Goal: Transaction & Acquisition: Purchase product/service

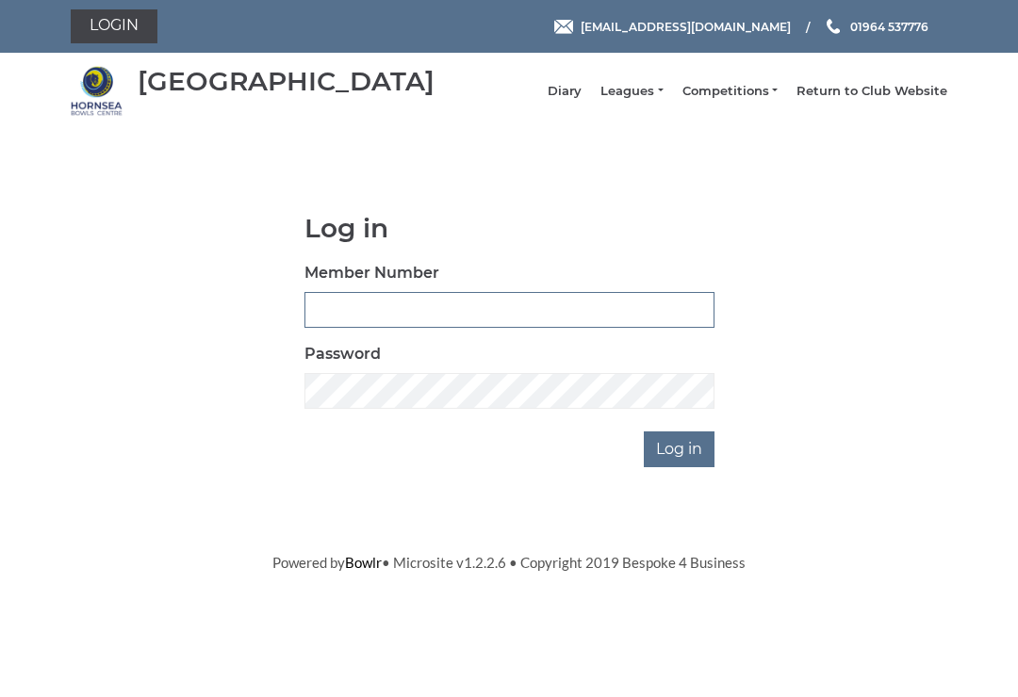
type input "0530"
click at [680, 463] on input "Log in" at bounding box center [679, 450] width 71 height 36
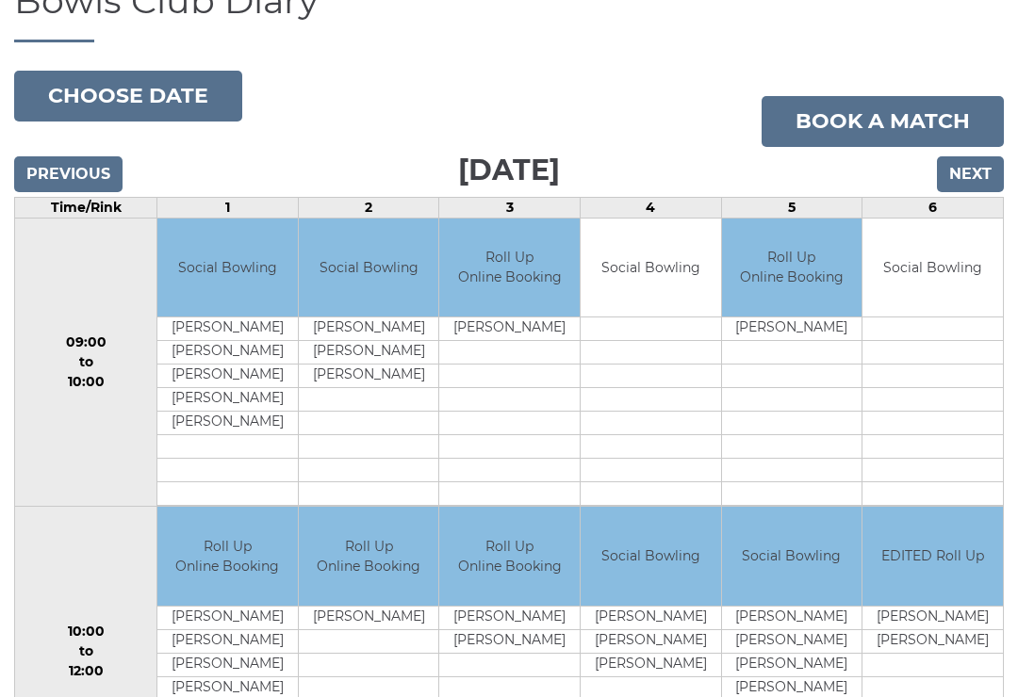
scroll to position [152, 0]
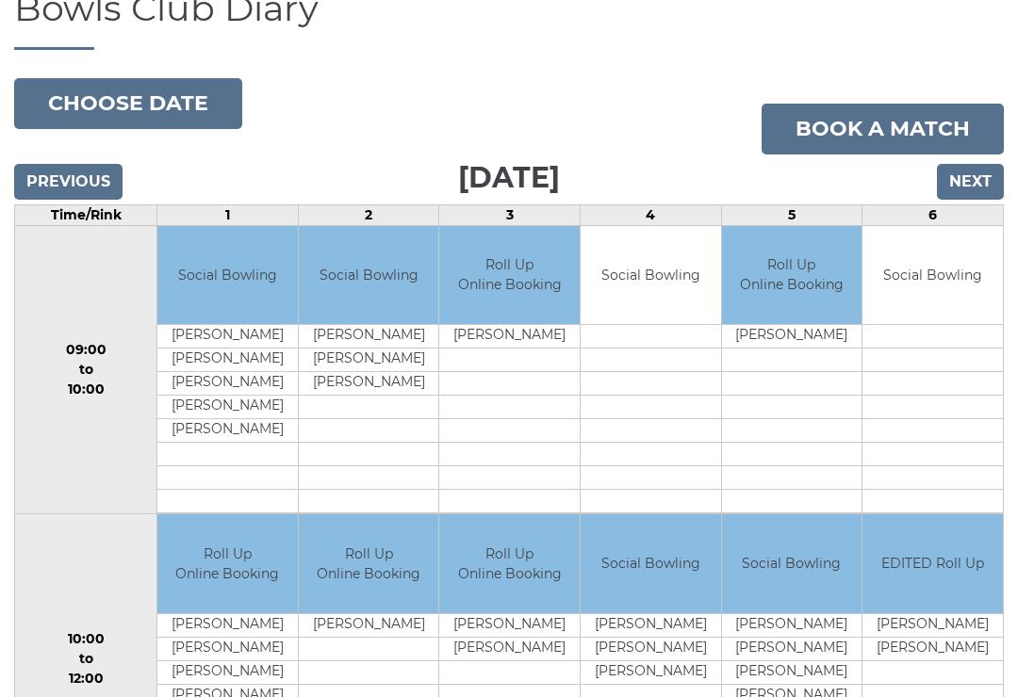
click at [985, 198] on input "Next" at bounding box center [970, 182] width 67 height 36
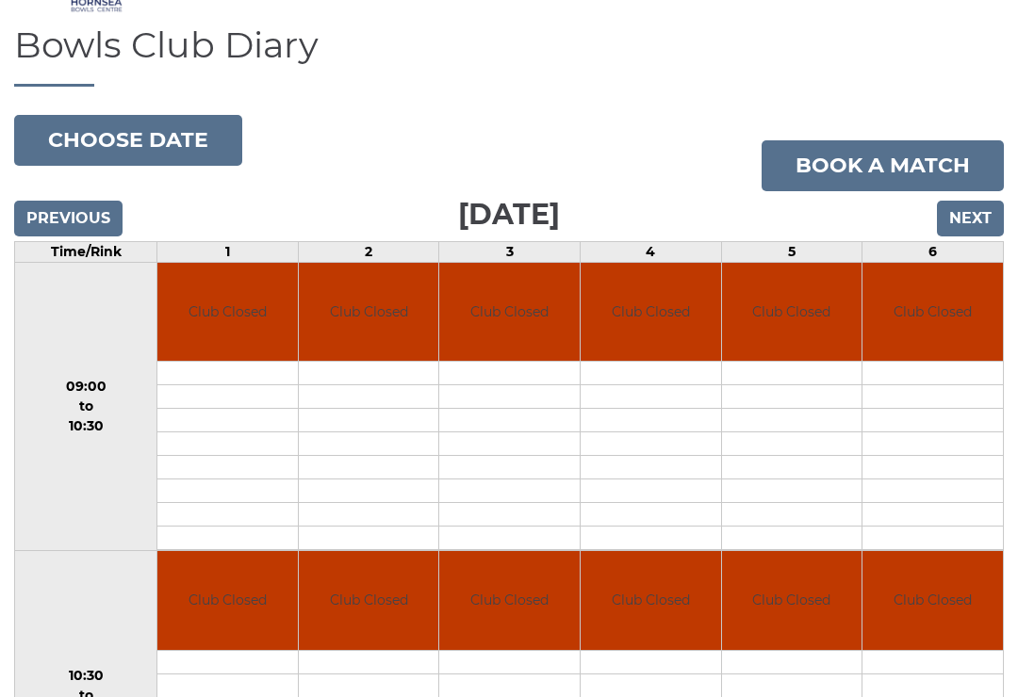
scroll to position [108, 0]
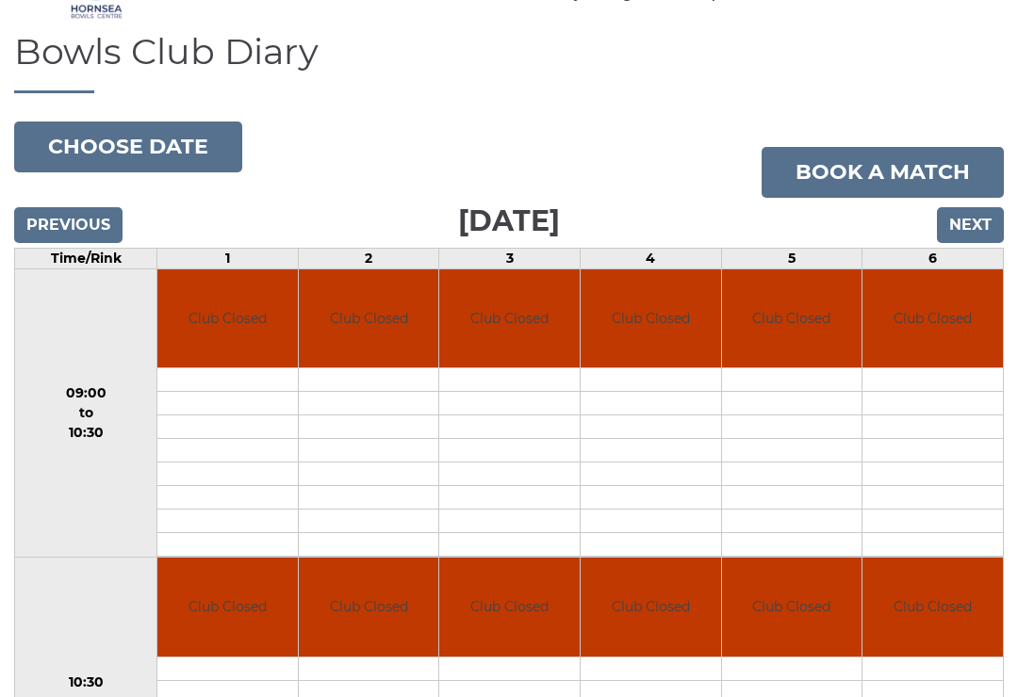
click at [977, 224] on input "Next" at bounding box center [970, 225] width 67 height 36
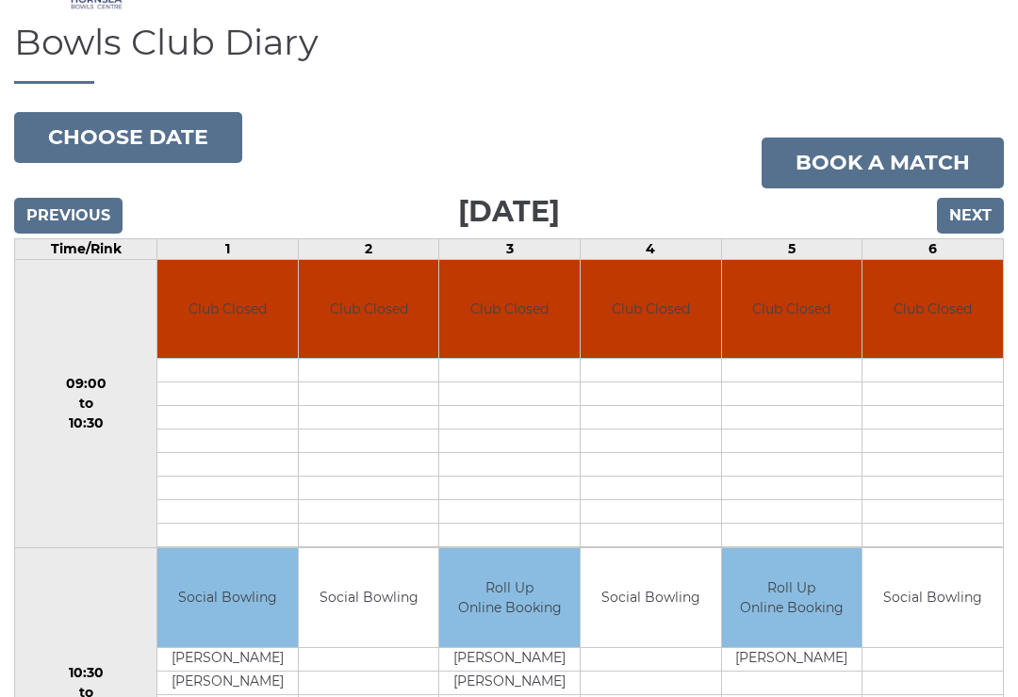
scroll to position [117, 0]
click at [980, 226] on input "Next" at bounding box center [970, 217] width 67 height 36
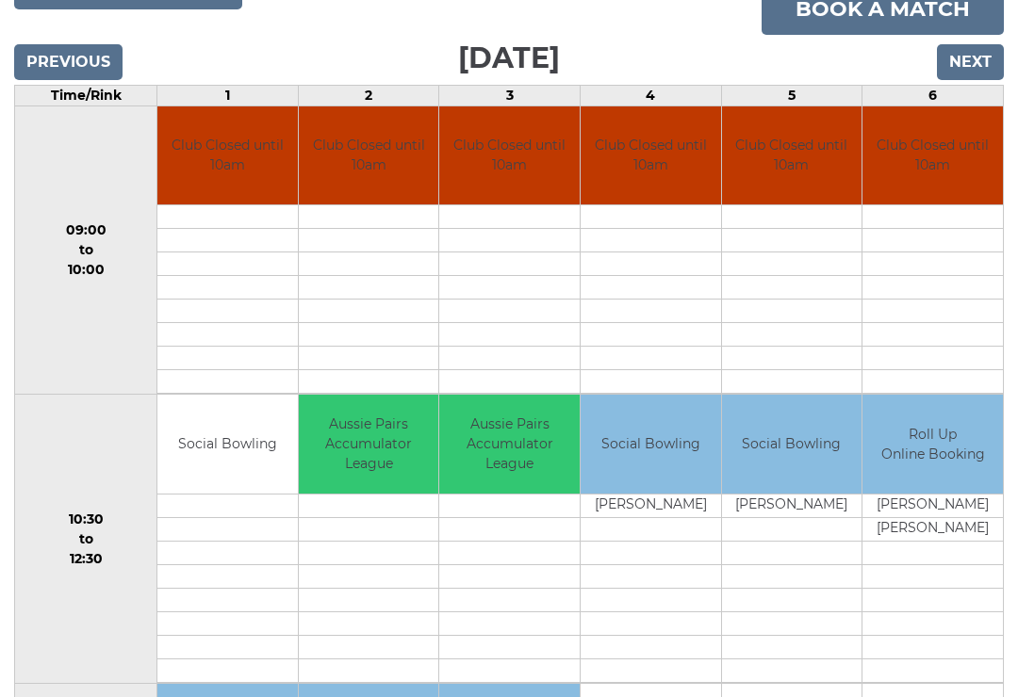
scroll to position [271, 0]
click at [985, 80] on input "Next" at bounding box center [970, 62] width 67 height 36
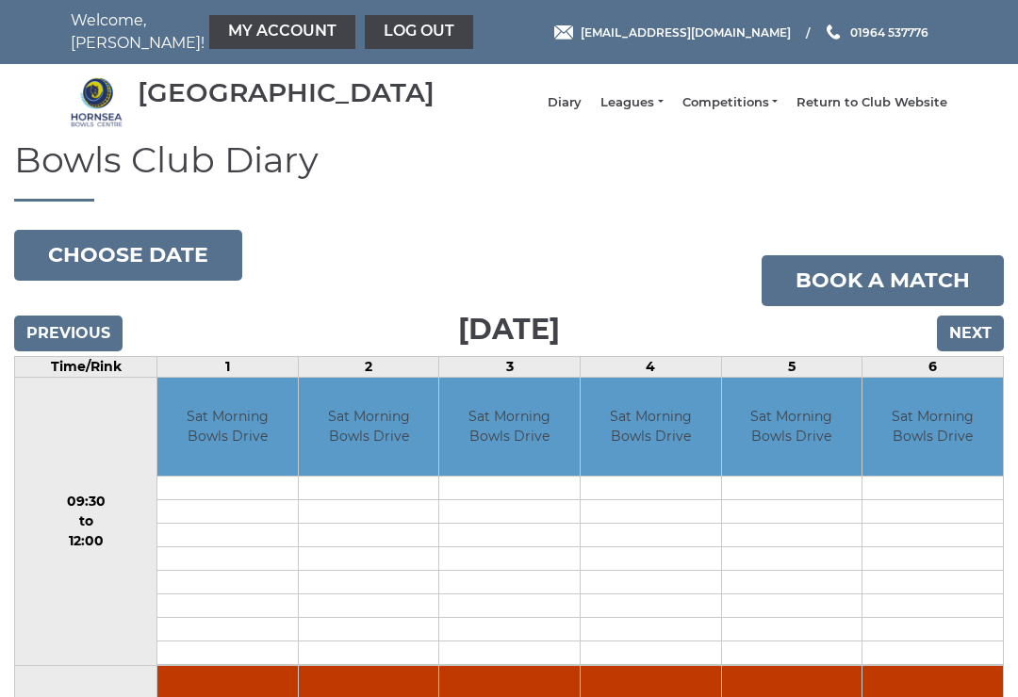
click at [220, 21] on link "My Account" at bounding box center [282, 32] width 146 height 34
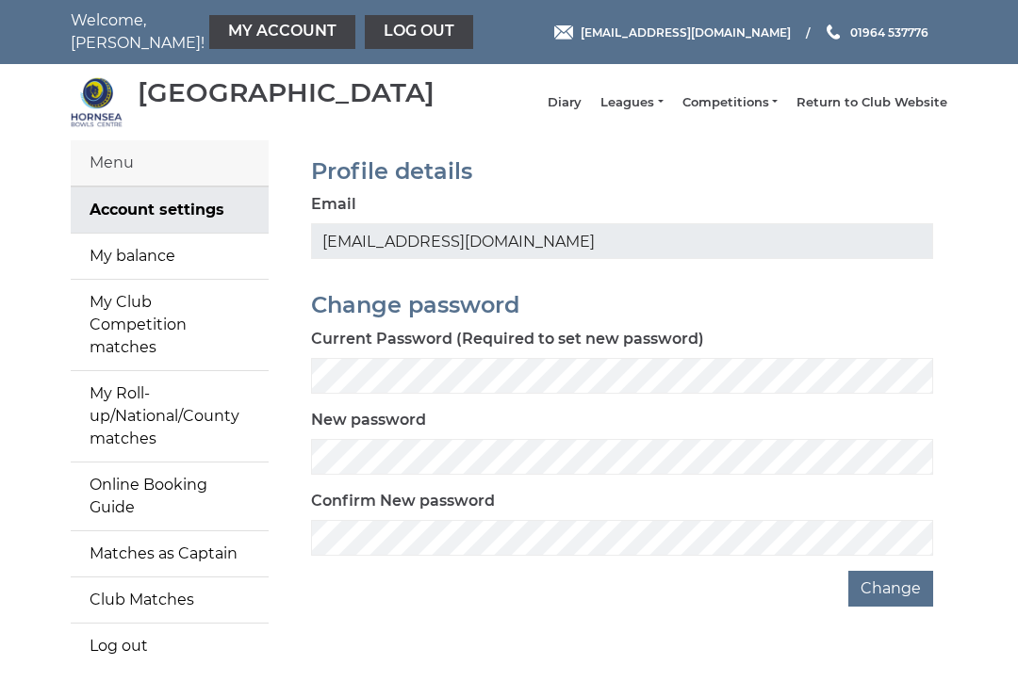
click at [194, 266] on link "My balance" at bounding box center [170, 256] width 198 height 45
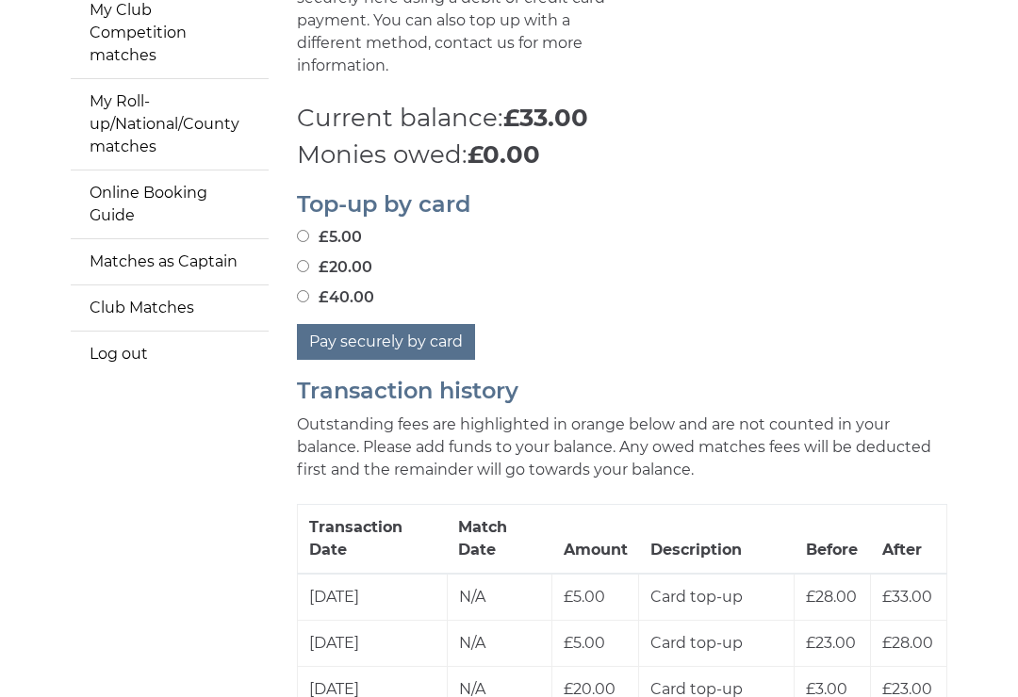
scroll to position [290, 0]
click at [316, 288] on label "£40.00" at bounding box center [335, 299] width 77 height 23
click at [309, 292] on input "£40.00" at bounding box center [303, 298] width 12 height 12
radio input "true"
click at [409, 335] on button "Pay securely by card" at bounding box center [386, 344] width 178 height 36
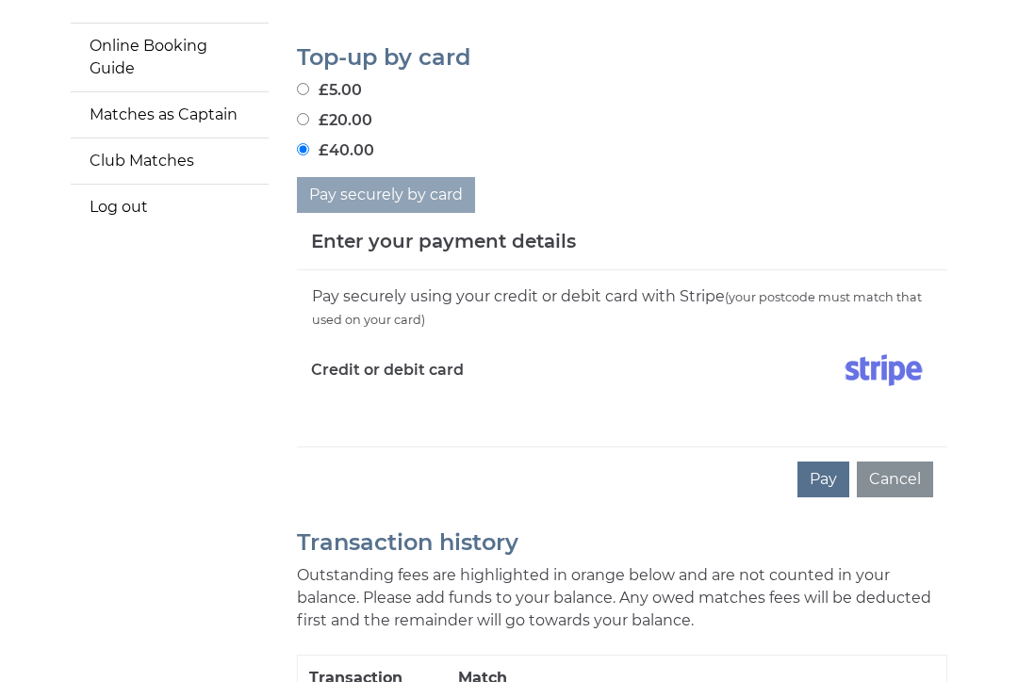
scroll to position [485, 0]
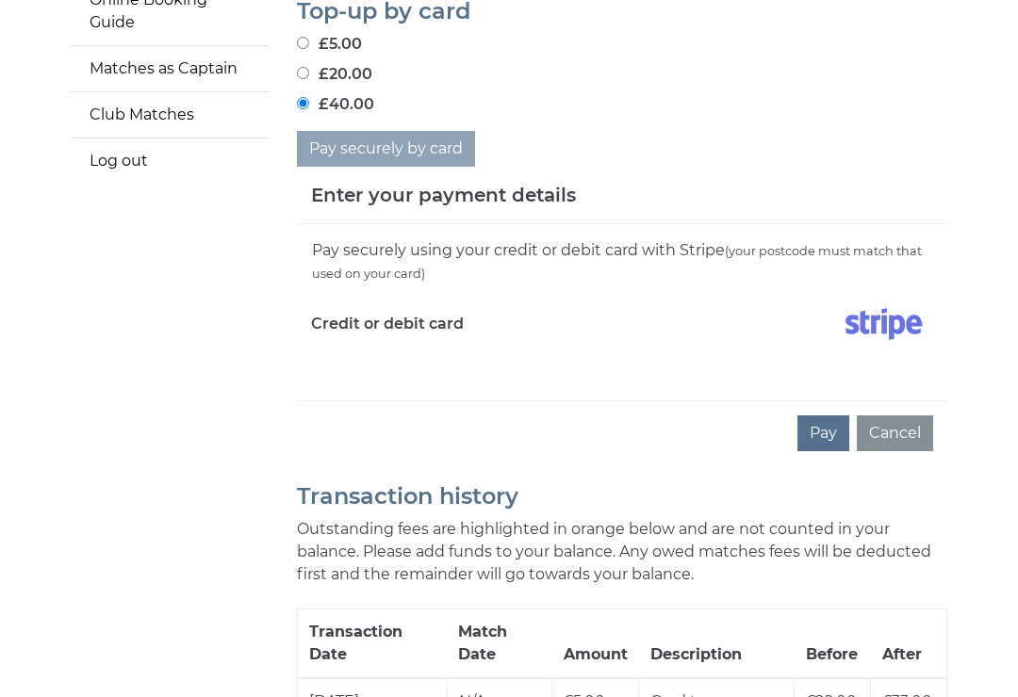
click at [835, 427] on button "Pay" at bounding box center [823, 434] width 52 height 36
